Goal: Find specific page/section: Find specific page/section

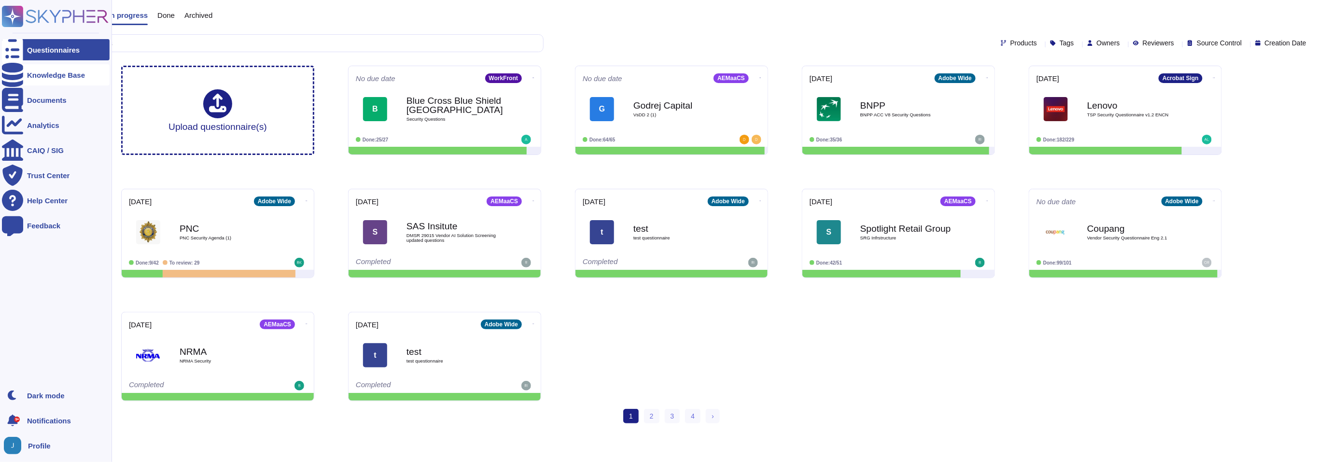
click at [17, 80] on div at bounding box center [12, 74] width 21 height 21
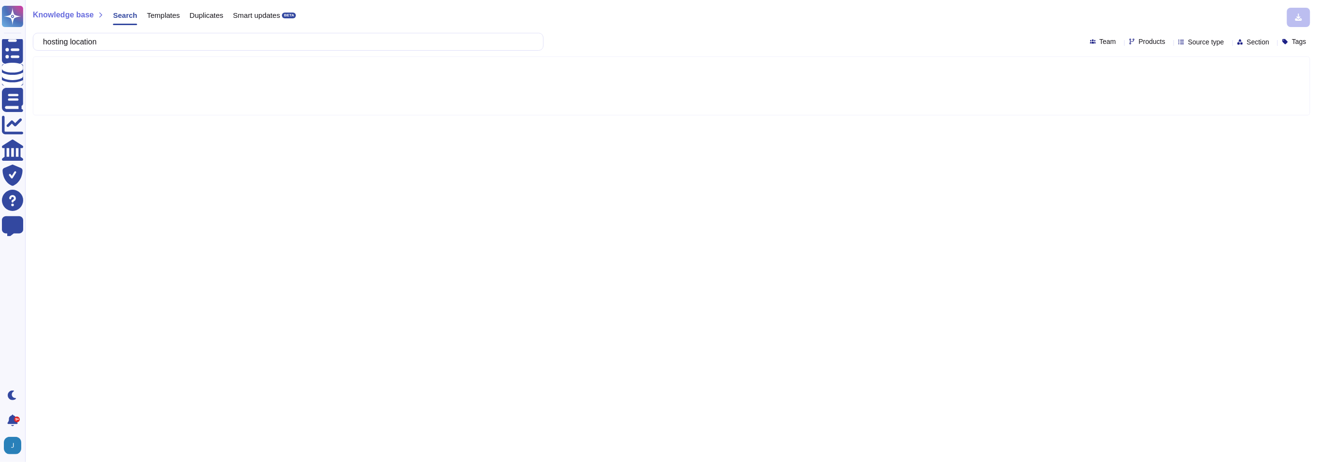
type input "hosting location"
click at [1139, 42] on div "Products" at bounding box center [1149, 41] width 40 height 7
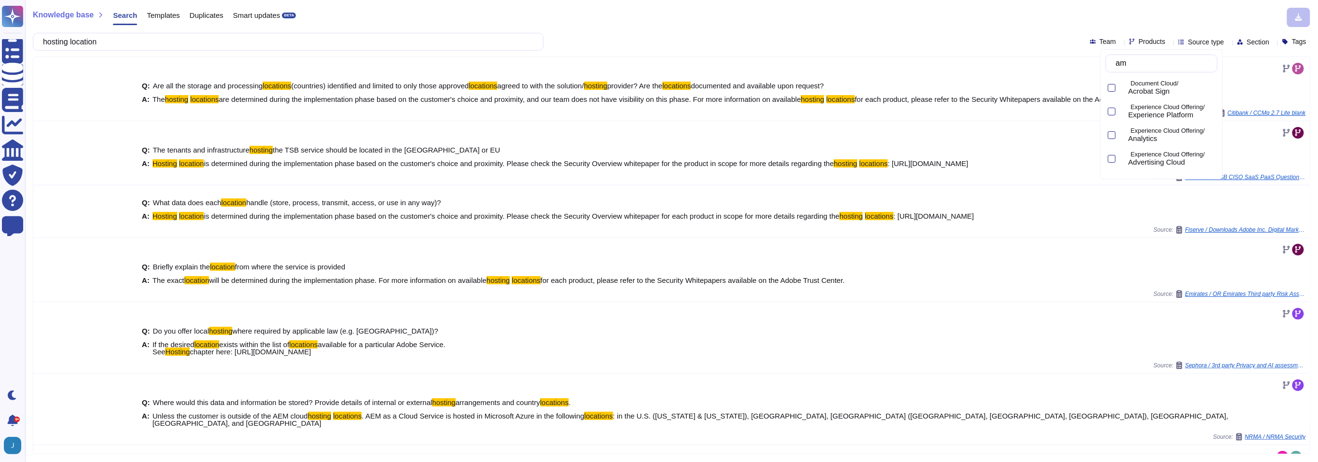
type input "a"
type input "camp"
click at [1124, 86] on div at bounding box center [1122, 88] width 4 height 11
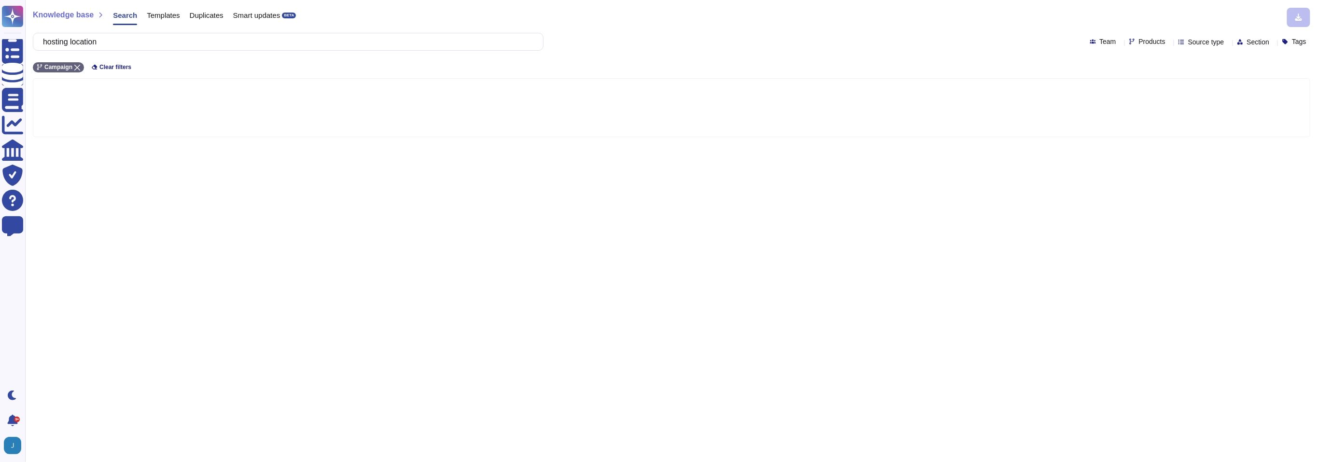
click at [963, 43] on div "hosting location Team Products Source type Section Tags" at bounding box center [671, 42] width 1277 height 18
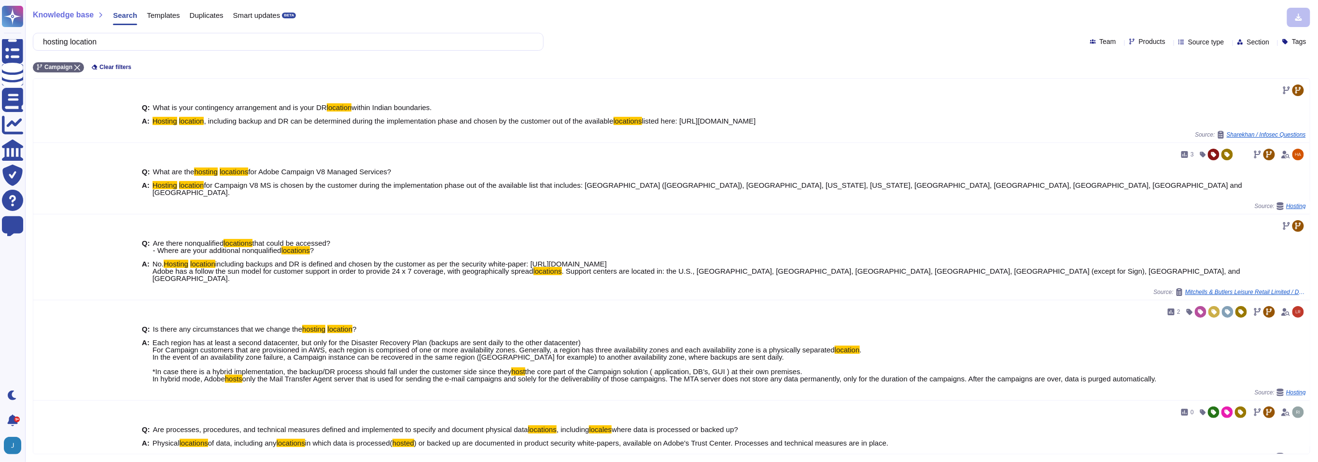
click at [97, 51] on div "Knowledge base Search Templates Duplicates Smart updates BETA hosting location …" at bounding box center [671, 231] width 1293 height 462
click at [96, 44] on input "hosting location" at bounding box center [285, 41] width 495 height 17
click at [95, 43] on input "hosting location" at bounding box center [285, 41] width 495 height 17
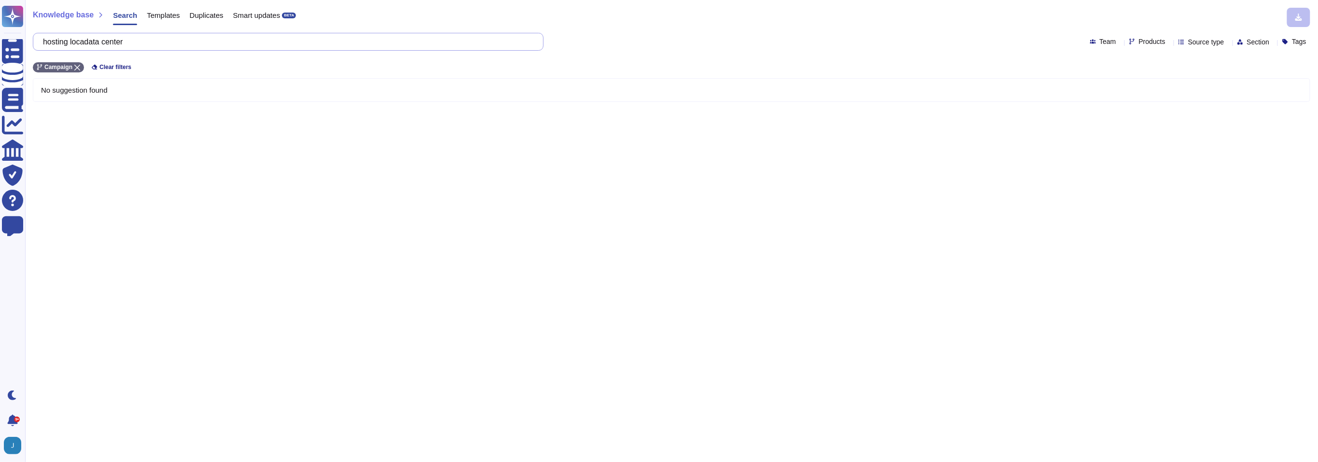
click at [93, 44] on input "hosting locadata center" at bounding box center [285, 41] width 495 height 17
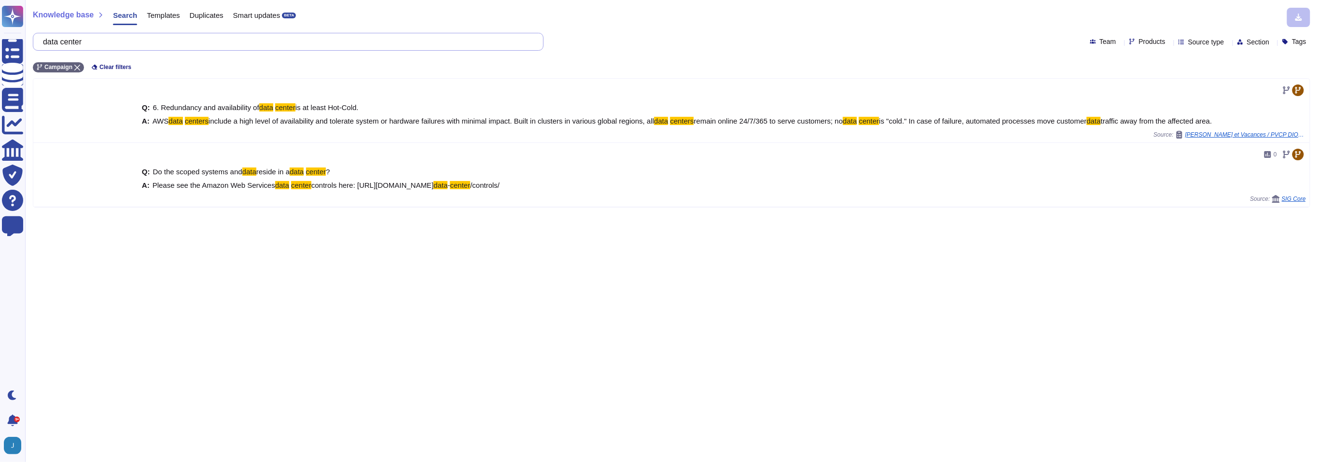
type input "data center"
